Goal: Task Accomplishment & Management: Use online tool/utility

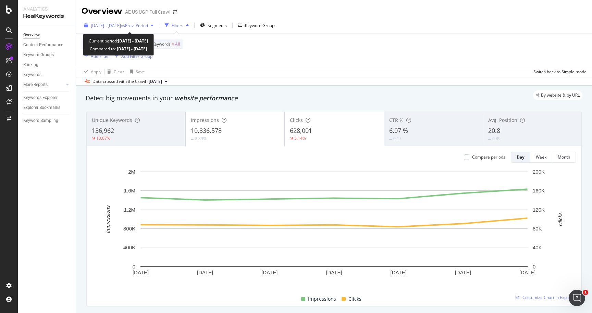
click at [121, 27] on span "[DATE] - [DATE]" at bounding box center [106, 26] width 30 height 6
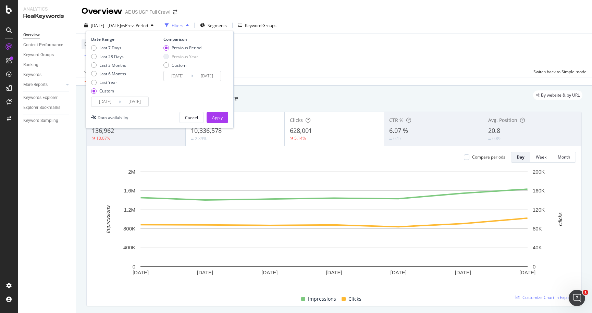
click at [113, 101] on input "[DATE]" at bounding box center [105, 102] width 27 height 10
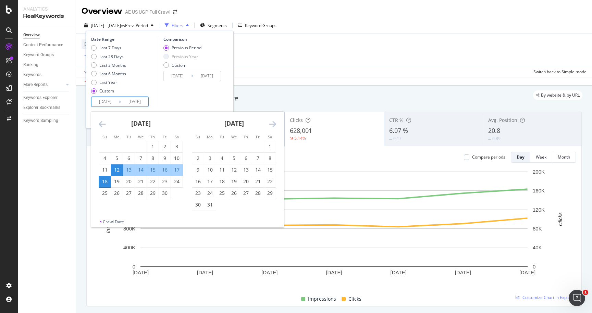
click at [273, 124] on icon "Move forward to switch to the next month." at bounding box center [272, 124] width 7 height 8
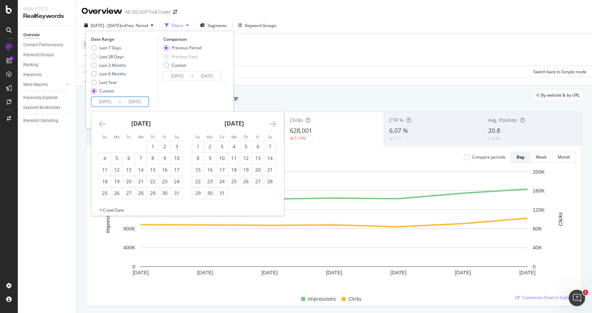
click at [273, 124] on icon "Move forward to switch to the next month." at bounding box center [272, 124] width 7 height 8
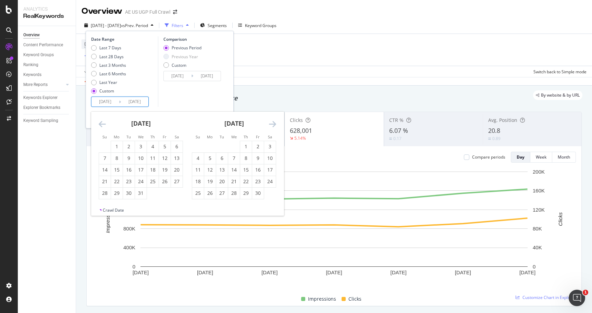
click at [273, 124] on icon "Move forward to switch to the next month." at bounding box center [272, 124] width 7 height 8
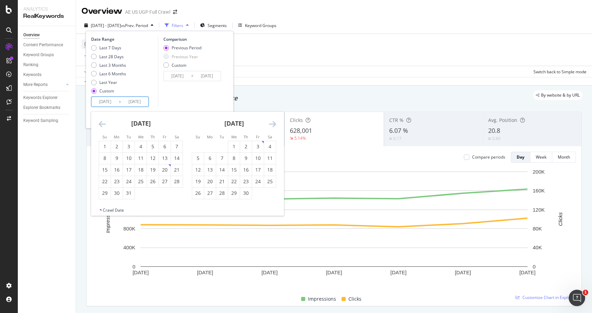
click at [273, 124] on icon "Move forward to switch to the next month." at bounding box center [272, 124] width 7 height 8
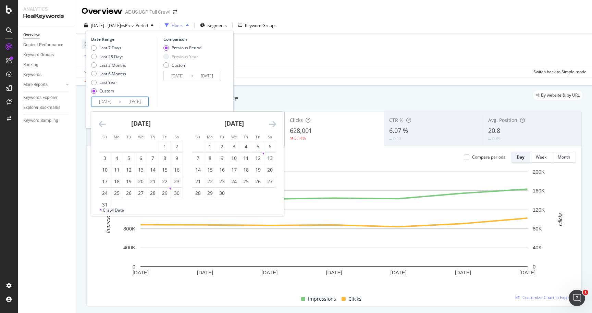
click at [273, 124] on icon "Move forward to switch to the next month." at bounding box center [272, 124] width 7 height 8
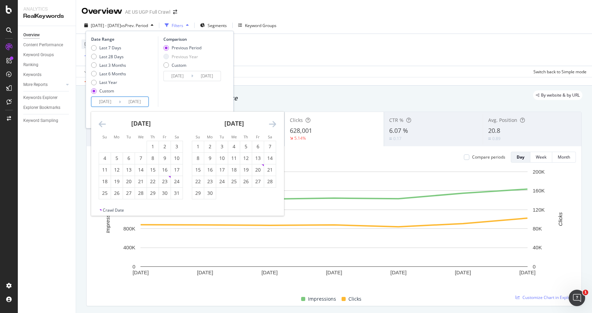
click at [273, 124] on icon "Move forward to switch to the next month." at bounding box center [272, 124] width 7 height 8
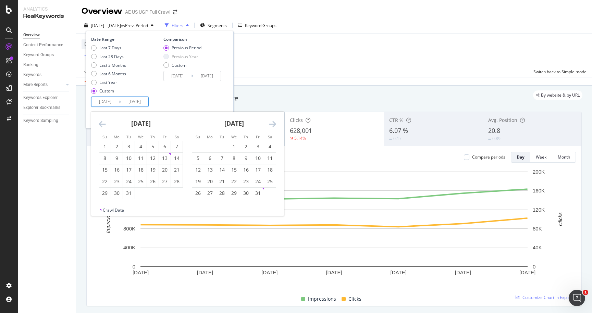
click at [273, 124] on icon "Move forward to switch to the next month." at bounding box center [272, 124] width 7 height 8
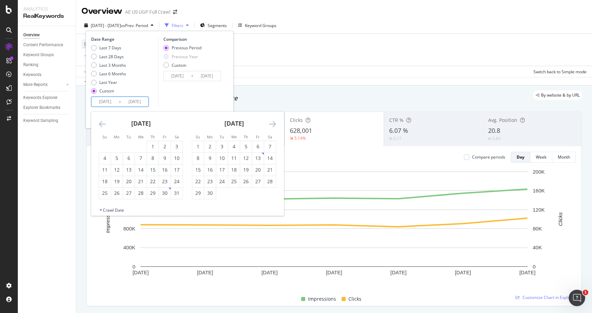
click at [273, 124] on icon "Move forward to switch to the next month." at bounding box center [272, 124] width 7 height 8
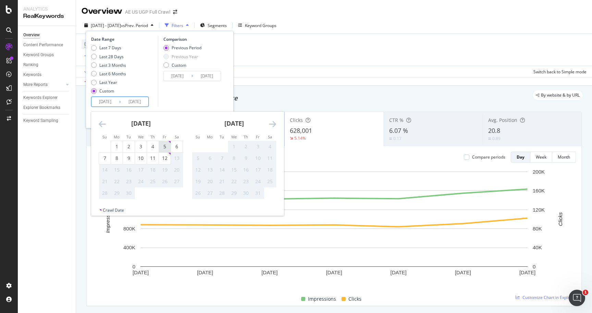
click at [162, 148] on div "5" at bounding box center [165, 146] width 12 height 7
type input "[DATE]"
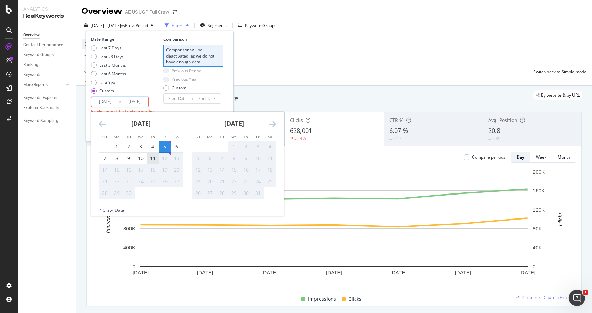
click at [151, 159] on div "11" at bounding box center [153, 158] width 12 height 7
type input "[DATE]"
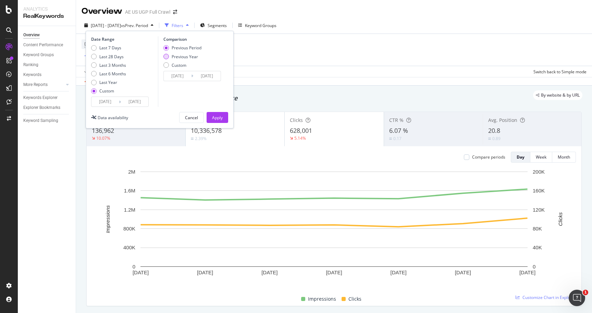
click at [177, 57] on div "Previous Year" at bounding box center [185, 57] width 26 height 6
type input "[DATE]"
click at [218, 119] on div "Apply" at bounding box center [217, 118] width 11 height 6
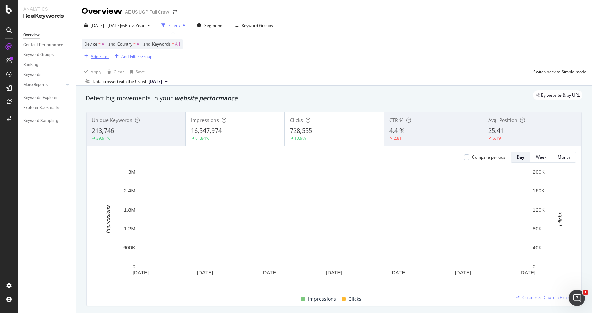
click at [100, 54] on div "Add Filter" at bounding box center [100, 56] width 18 height 6
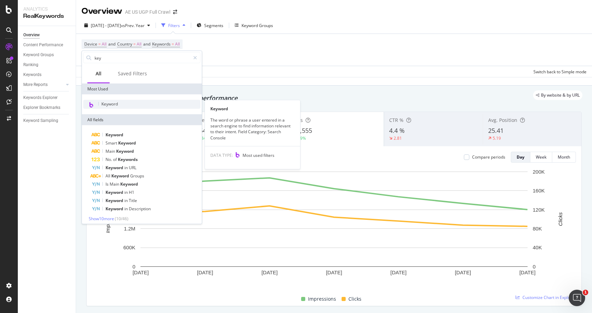
type input "key"
click at [123, 101] on div "Keyword" at bounding box center [141, 104] width 117 height 9
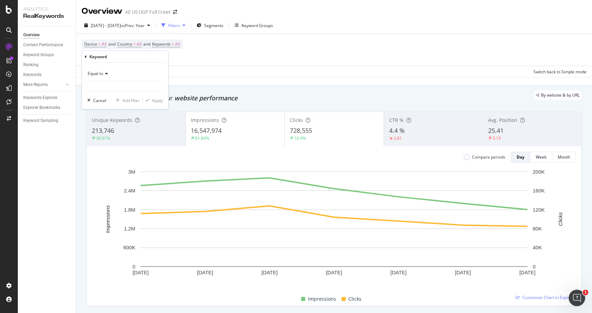
click at [106, 73] on icon at bounding box center [105, 74] width 5 height 4
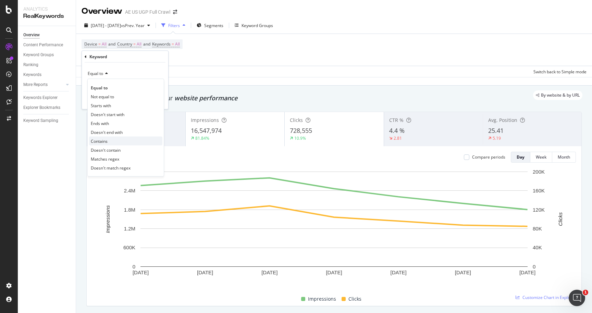
click at [112, 138] on div "Contains" at bounding box center [125, 141] width 73 height 9
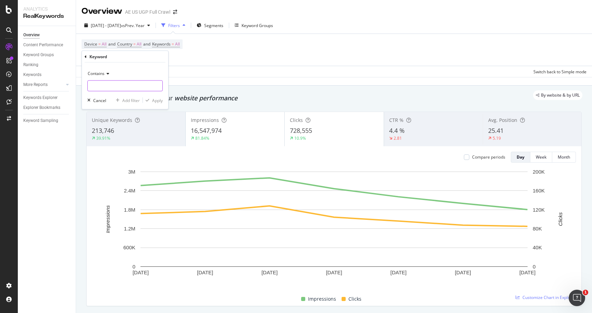
click at [110, 84] on input "text" at bounding box center [125, 86] width 75 height 11
paste input "joggers-sweatpants"
type input "joggers-sweatpants"
click at [158, 102] on div "Apply" at bounding box center [157, 100] width 11 height 6
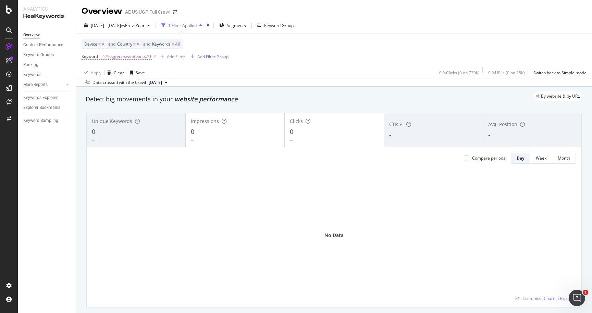
click at [102, 59] on span "Keyword = ^.*joggers-sweatpants.*$" at bounding box center [117, 56] width 70 height 6
click at [103, 75] on span "Contains" at bounding box center [96, 73] width 17 height 6
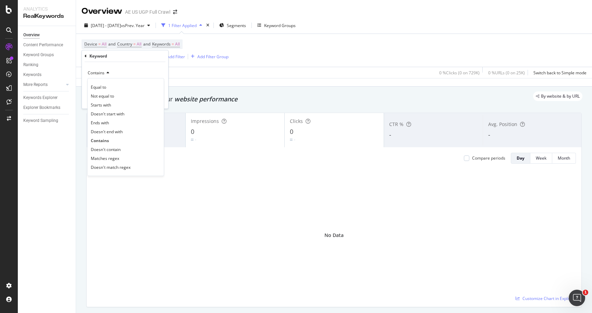
click at [143, 65] on div "Contains Equal to Not equal to Starts with Doesn't start with Ends with Doesn't…" at bounding box center [125, 85] width 86 height 47
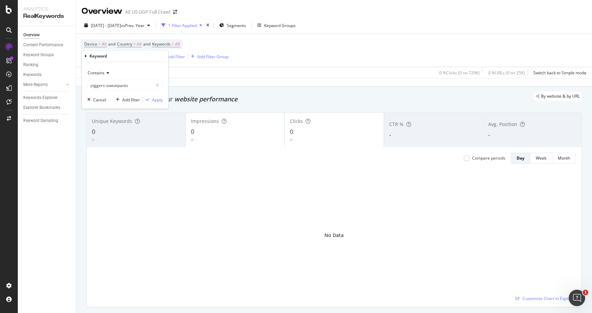
click at [248, 49] on div "Device = All and Country = All and Keywords = All Keyword = ^.*joggers-sweatpan…" at bounding box center [334, 50] width 505 height 33
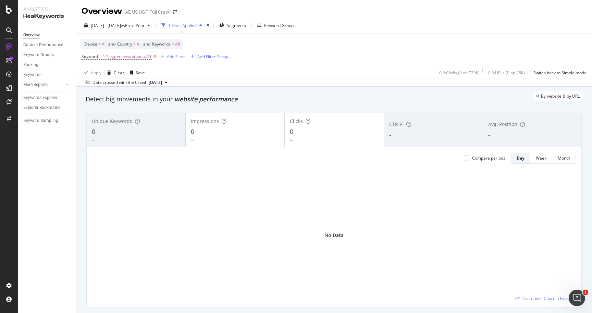
click at [154, 56] on icon at bounding box center [155, 56] width 6 height 7
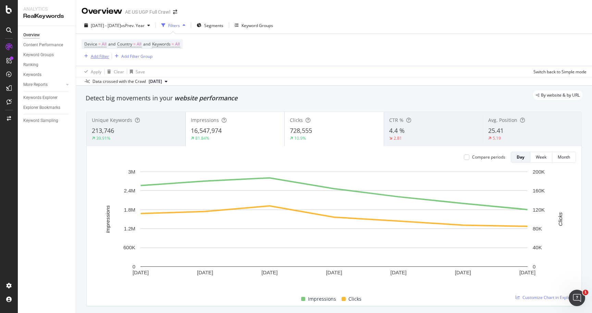
click at [97, 56] on div "Add Filter" at bounding box center [100, 56] width 18 height 6
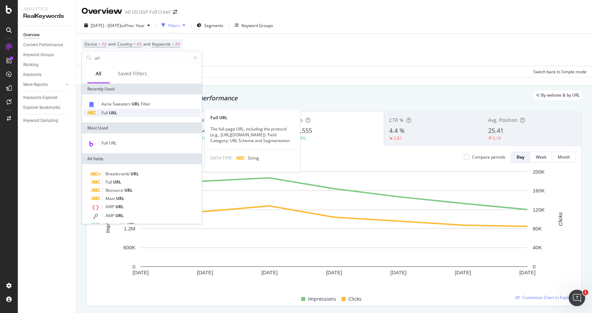
type input "url"
click at [116, 115] on span "URL" at bounding box center [113, 113] width 8 height 6
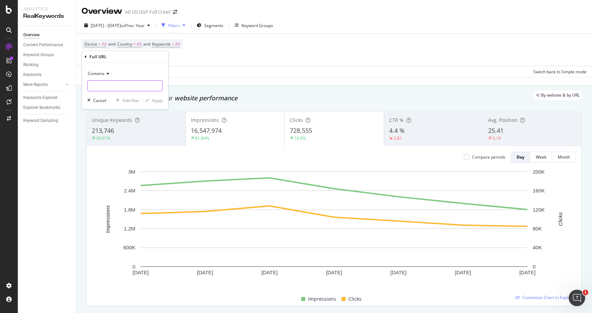
click at [106, 87] on input "text" at bounding box center [125, 86] width 75 height 11
paste input "joggers-sweatpants"
type input "joggers-sweatpants"
click at [157, 100] on div "Apply" at bounding box center [157, 100] width 11 height 6
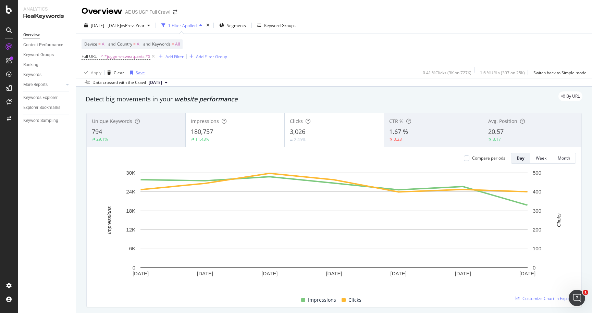
click at [140, 72] on div "Save" at bounding box center [140, 73] width 9 height 6
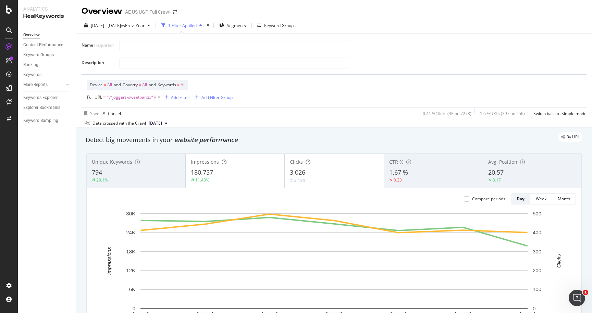
type input "A"
click at [255, 70] on div "Device = All and Country = All and Keywords = All Full URL = ^.*joggers-sweatpa…" at bounding box center [334, 88] width 505 height 39
click at [263, 93] on div "Device = All and Country = All and Keywords = All Full URL = ^.*joggers-sweatpa…" at bounding box center [334, 91] width 494 height 33
click at [157, 97] on icon at bounding box center [159, 97] width 6 height 7
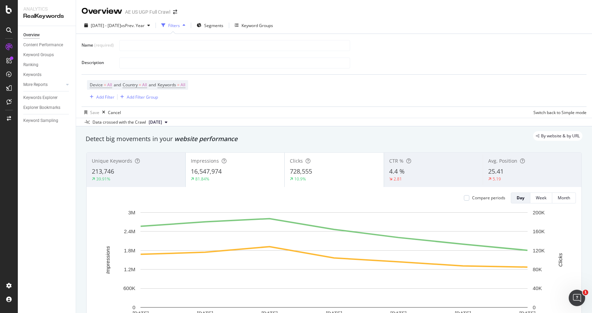
click at [180, 25] on div "Filters" at bounding box center [174, 26] width 12 height 6
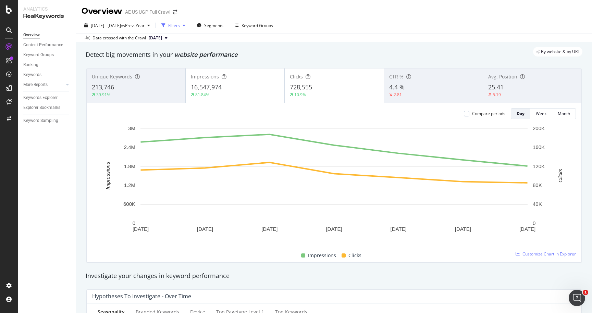
click at [180, 24] on div "Filters" at bounding box center [174, 26] width 12 height 6
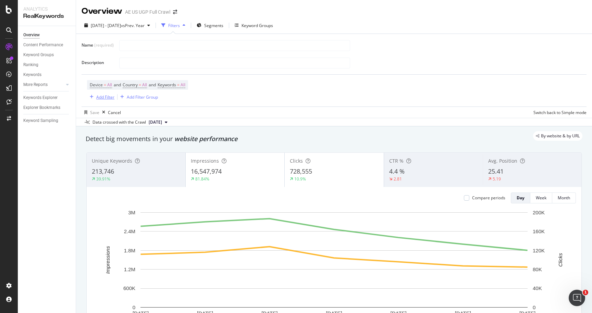
click at [101, 99] on div "Add Filter" at bounding box center [105, 97] width 18 height 6
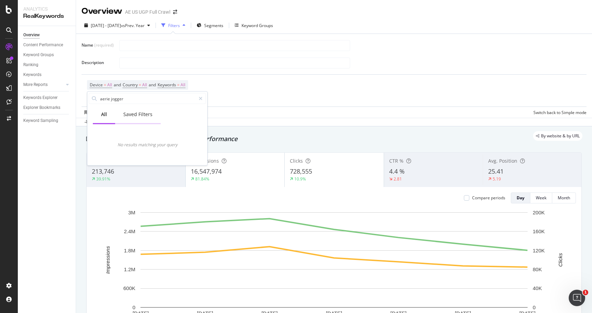
type input "aerie jogger"
click at [143, 115] on div "Saved Filters" at bounding box center [137, 114] width 29 height 7
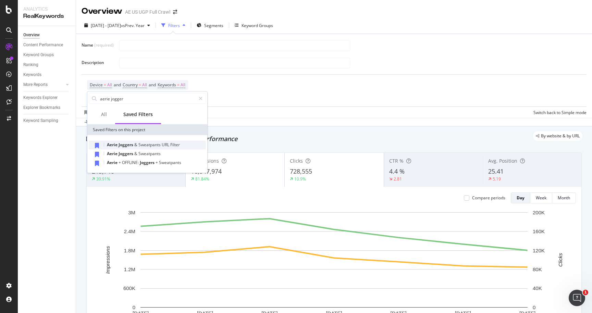
click at [130, 145] on span "Joggers" at bounding box center [127, 145] width 16 height 6
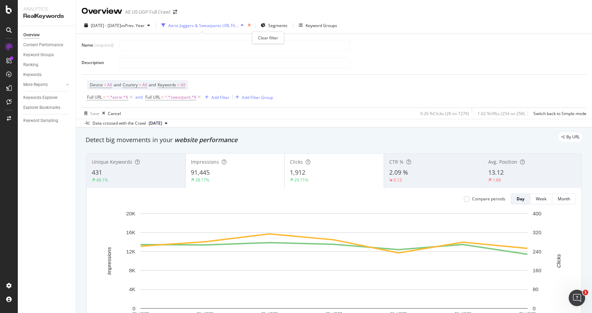
click at [251, 25] on icon "times" at bounding box center [249, 25] width 3 height 4
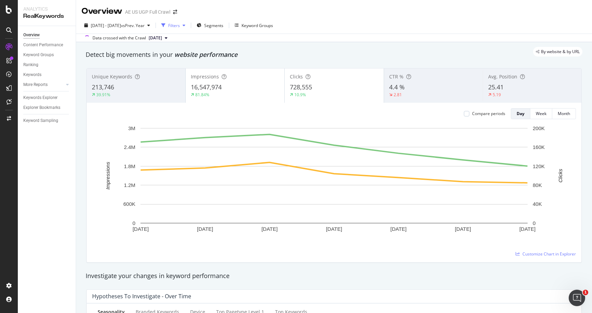
click at [180, 26] on div "Filters" at bounding box center [174, 26] width 12 height 6
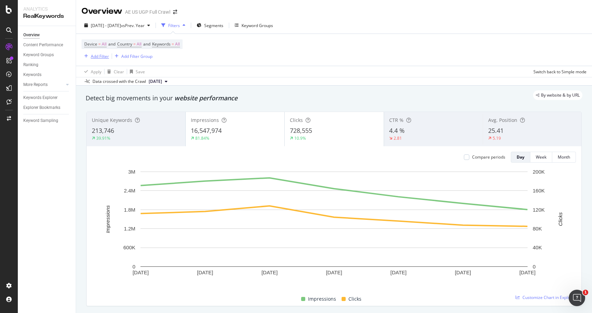
click at [99, 56] on div "Add Filter" at bounding box center [100, 56] width 18 height 6
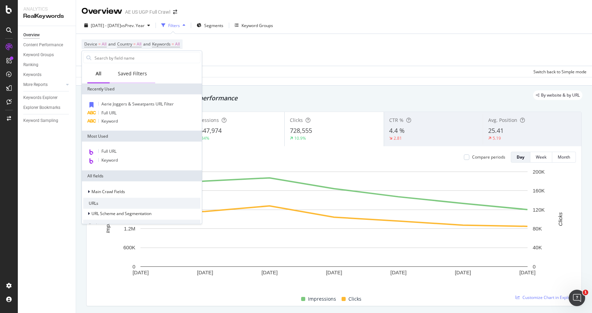
click at [127, 76] on div "Saved Filters" at bounding box center [132, 73] width 29 height 7
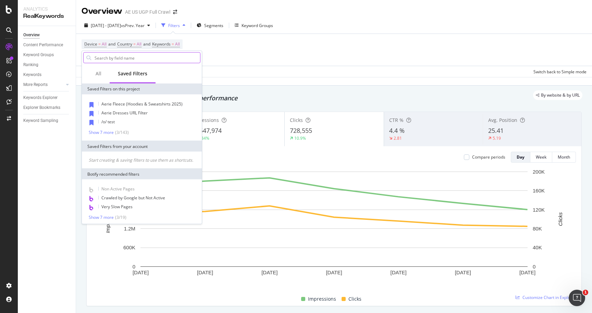
click at [135, 61] on input "text" at bounding box center [147, 58] width 106 height 10
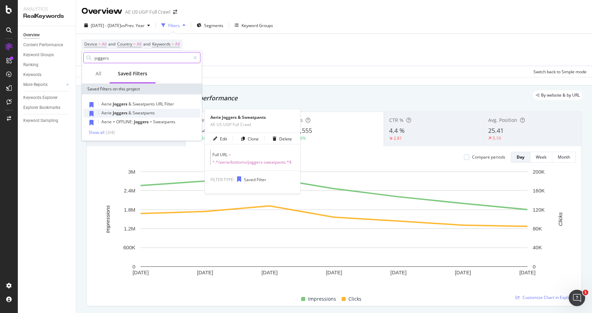
type input "joggers"
click at [135, 114] on span "Sweatpants" at bounding box center [144, 113] width 22 height 6
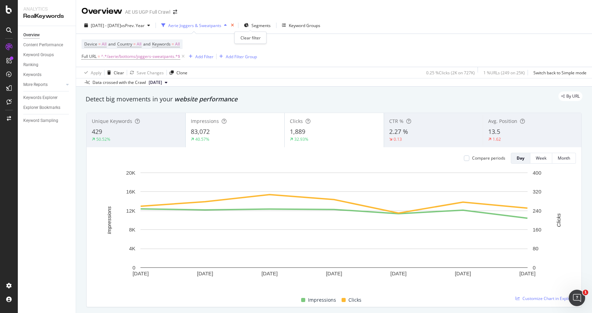
click at [234, 26] on icon "times" at bounding box center [232, 25] width 3 height 4
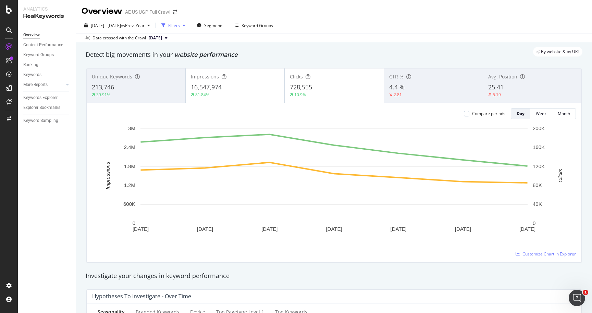
click at [180, 25] on div "Filters" at bounding box center [174, 26] width 12 height 6
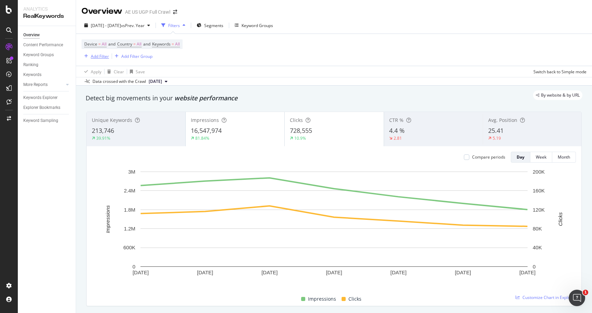
click at [97, 54] on div "Add Filter" at bounding box center [100, 56] width 18 height 6
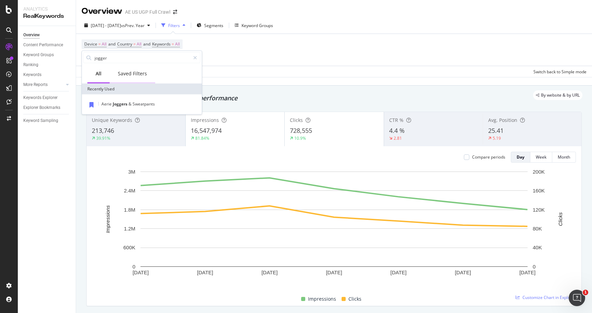
type input "jogger"
click at [132, 72] on div "Saved Filters" at bounding box center [132, 73] width 29 height 7
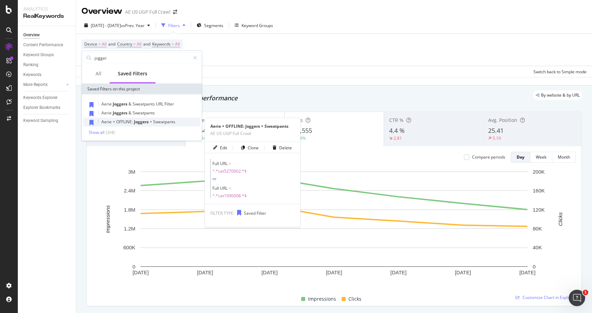
click at [129, 122] on span "OFFLINE:" at bounding box center [125, 122] width 18 height 6
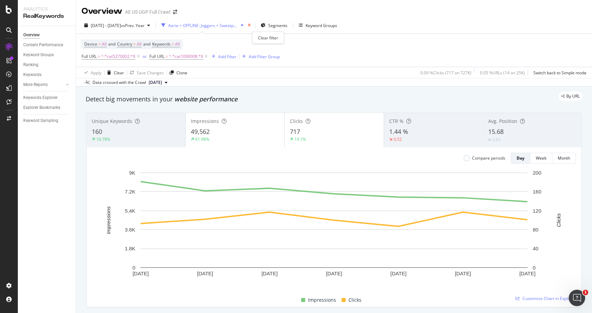
click at [251, 25] on icon "times" at bounding box center [249, 25] width 3 height 4
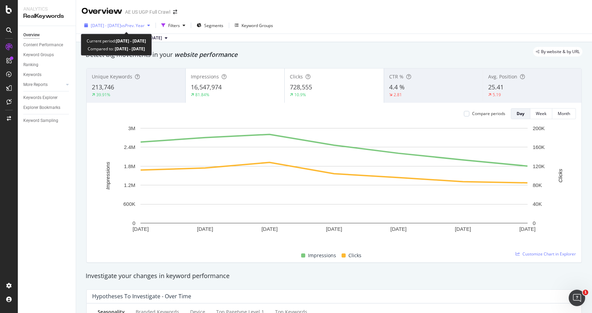
click at [145, 24] on span "vs Prev. Year" at bounding box center [133, 26] width 24 height 6
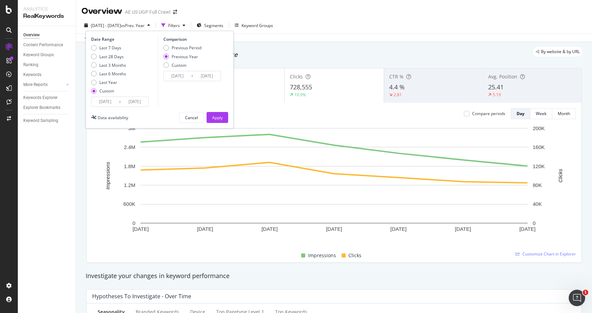
click at [316, 31] on div "[DATE] - [DATE] vs Prev. Year Filters Segments Keyword Groups Date Range Last 7…" at bounding box center [334, 27] width 516 height 14
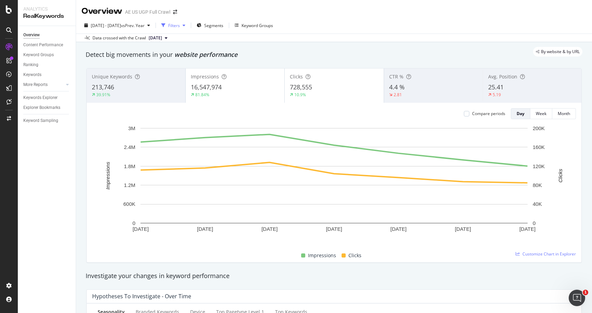
click at [180, 27] on div "Filters" at bounding box center [174, 26] width 12 height 6
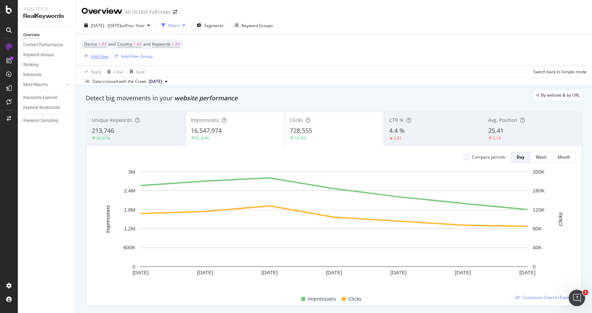
click at [100, 55] on div "Add Filter" at bounding box center [100, 56] width 18 height 6
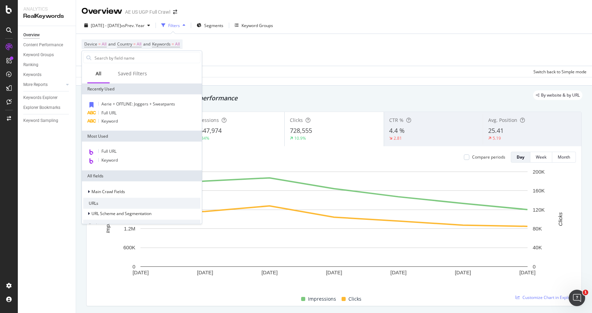
type input "u"
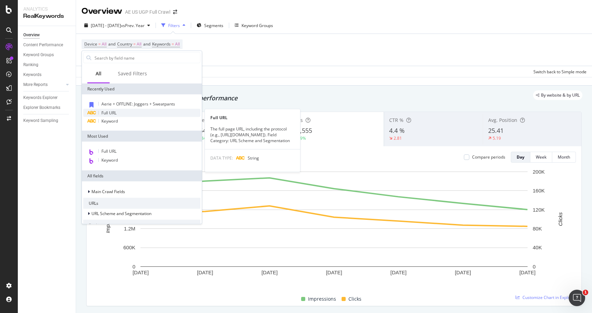
click at [122, 116] on div "Full URL" at bounding box center [141, 113] width 117 height 8
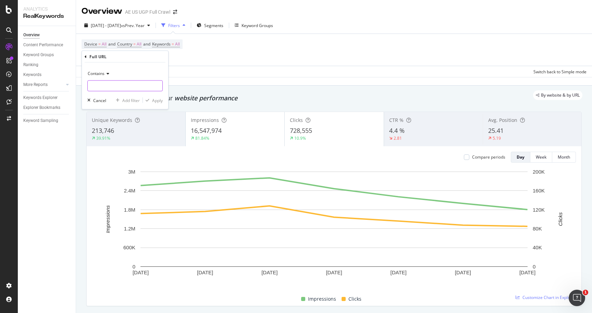
click at [109, 87] on input "text" at bounding box center [125, 86] width 75 height 11
paste input "joggers-sweatpants"
type input "joggers-sweatpants"
click at [156, 99] on div "Apply" at bounding box center [157, 100] width 11 height 6
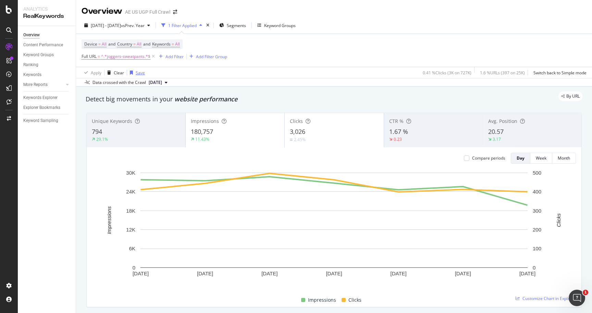
click at [136, 73] on div "Save" at bounding box center [140, 73] width 9 height 6
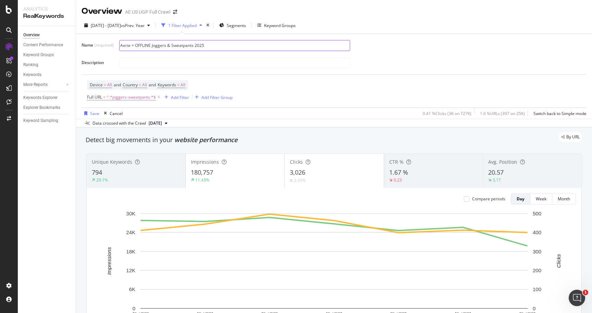
drag, startPoint x: 207, startPoint y: 44, endPoint x: 125, endPoint y: 42, distance: 81.6
click at [125, 42] on input "Aerie + OFFLINE Joggers & Sweatpants 2025" at bounding box center [235, 45] width 230 height 10
type input "Aerie + OFFLINE Joggers & Sweatpants 2025"
click at [93, 115] on div "Save" at bounding box center [94, 114] width 9 height 6
